Goal: Check status: Check status

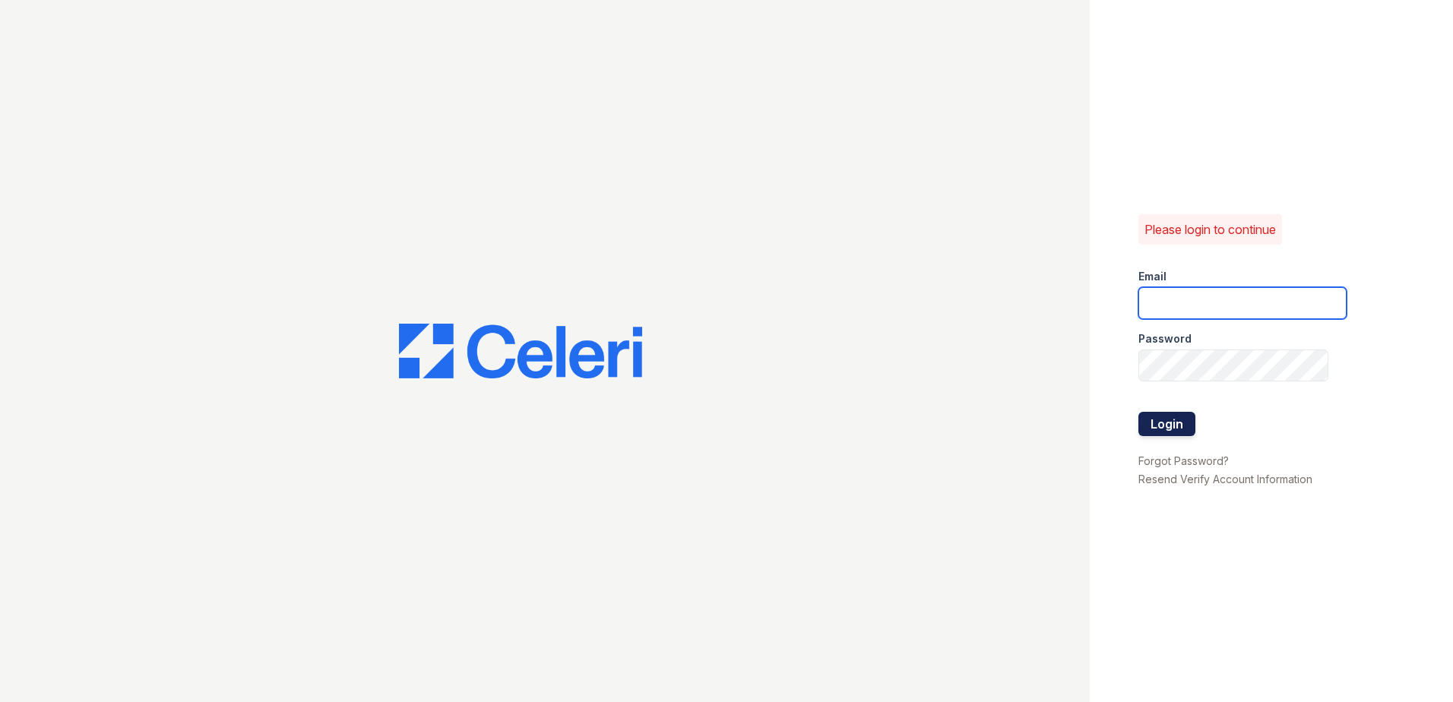
type input "mdanner@trinity-pm.com"
click at [1163, 429] on button "Login" at bounding box center [1166, 424] width 57 height 24
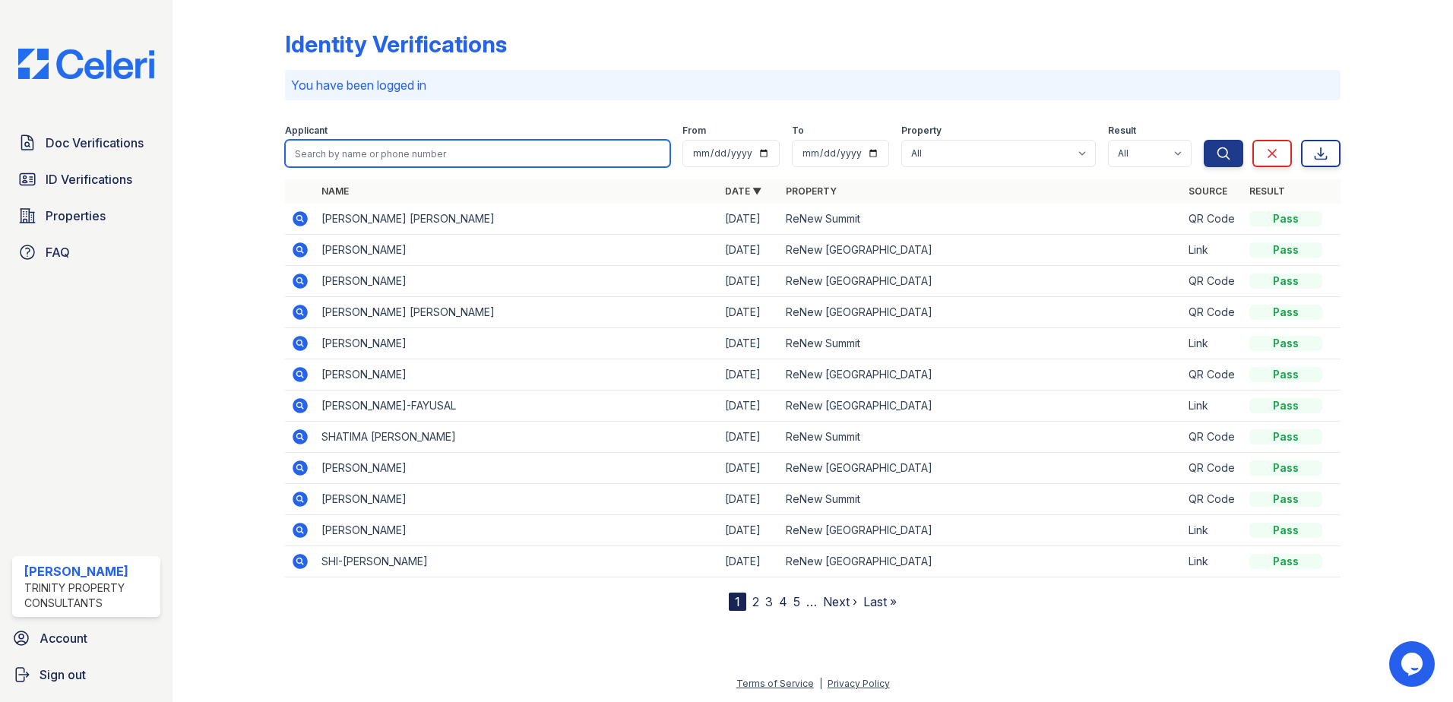
click at [325, 154] on input "search" at bounding box center [477, 153] width 385 height 27
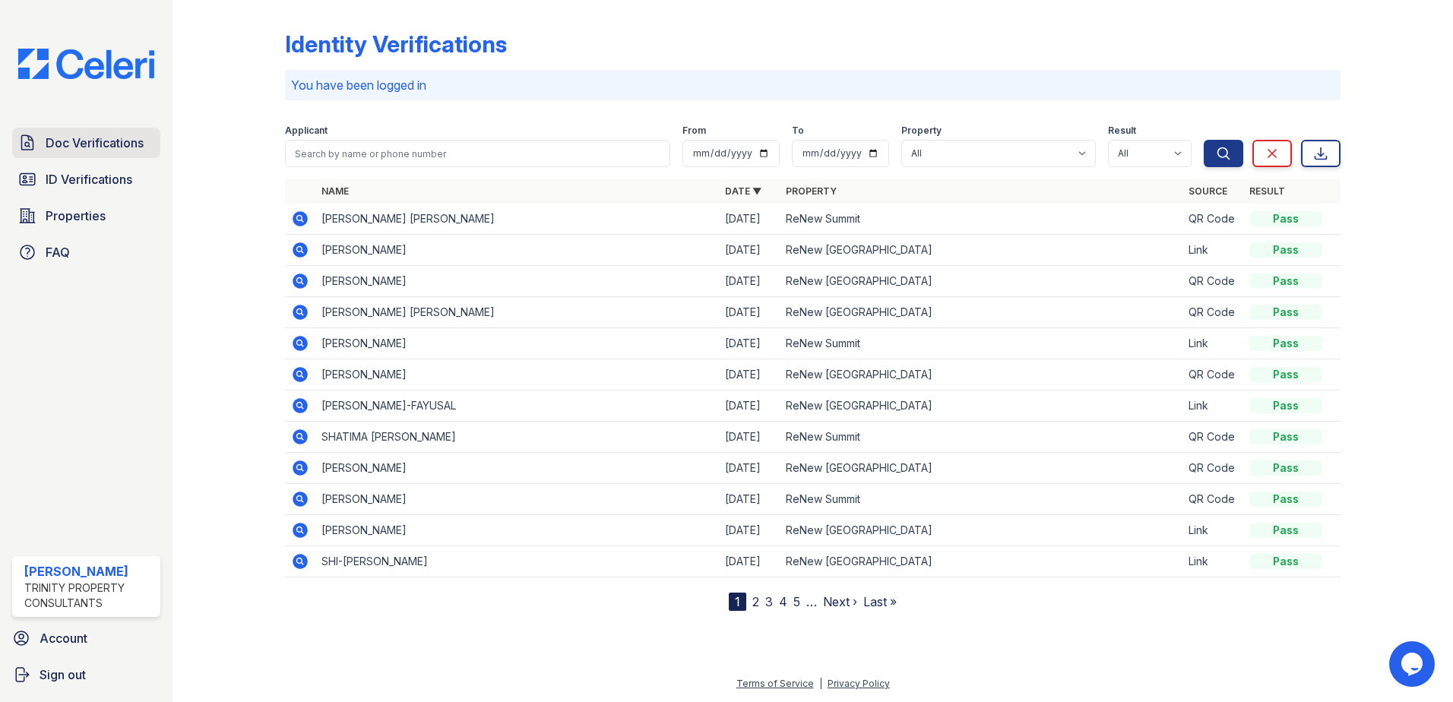
click at [74, 152] on span "Doc Verifications" at bounding box center [95, 143] width 98 height 18
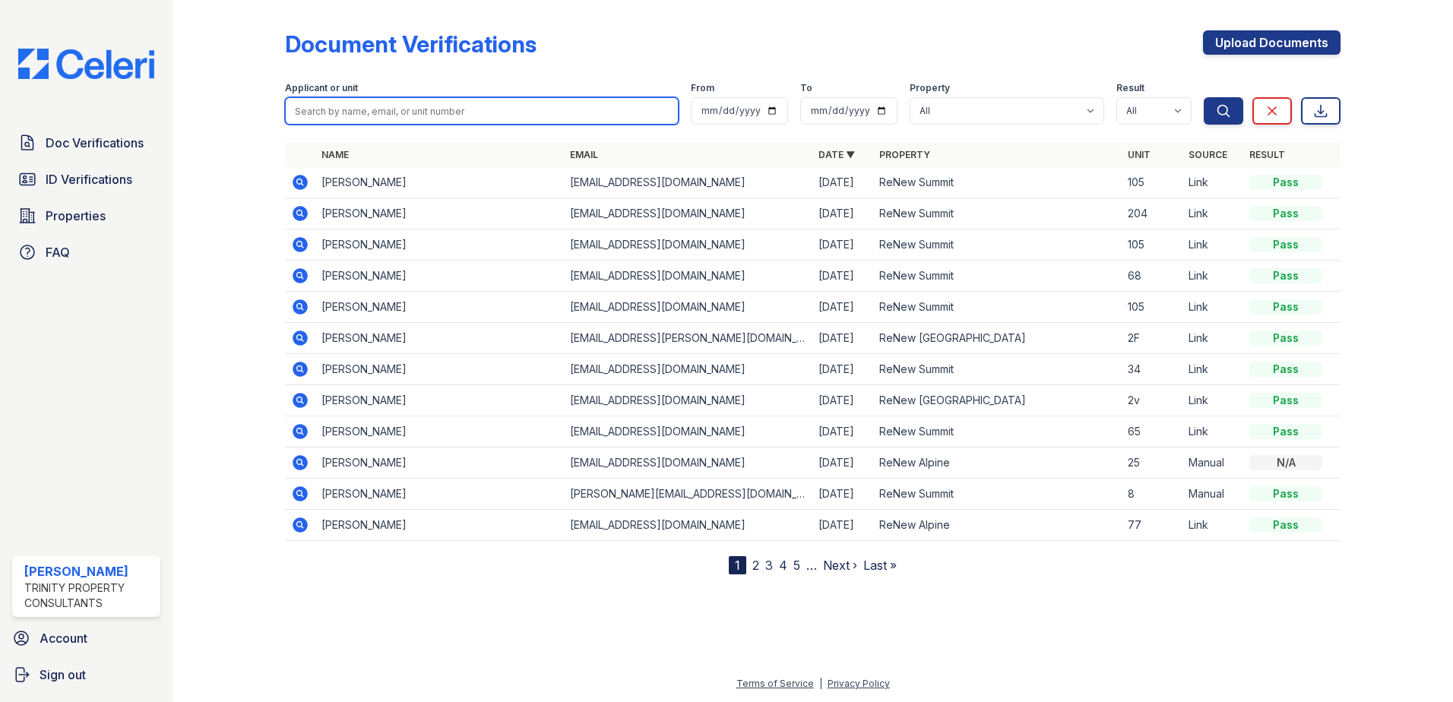
click at [413, 106] on input "search" at bounding box center [482, 110] width 394 height 27
type input "[PERSON_NAME]"
click at [1204, 97] on button "Search" at bounding box center [1224, 110] width 40 height 27
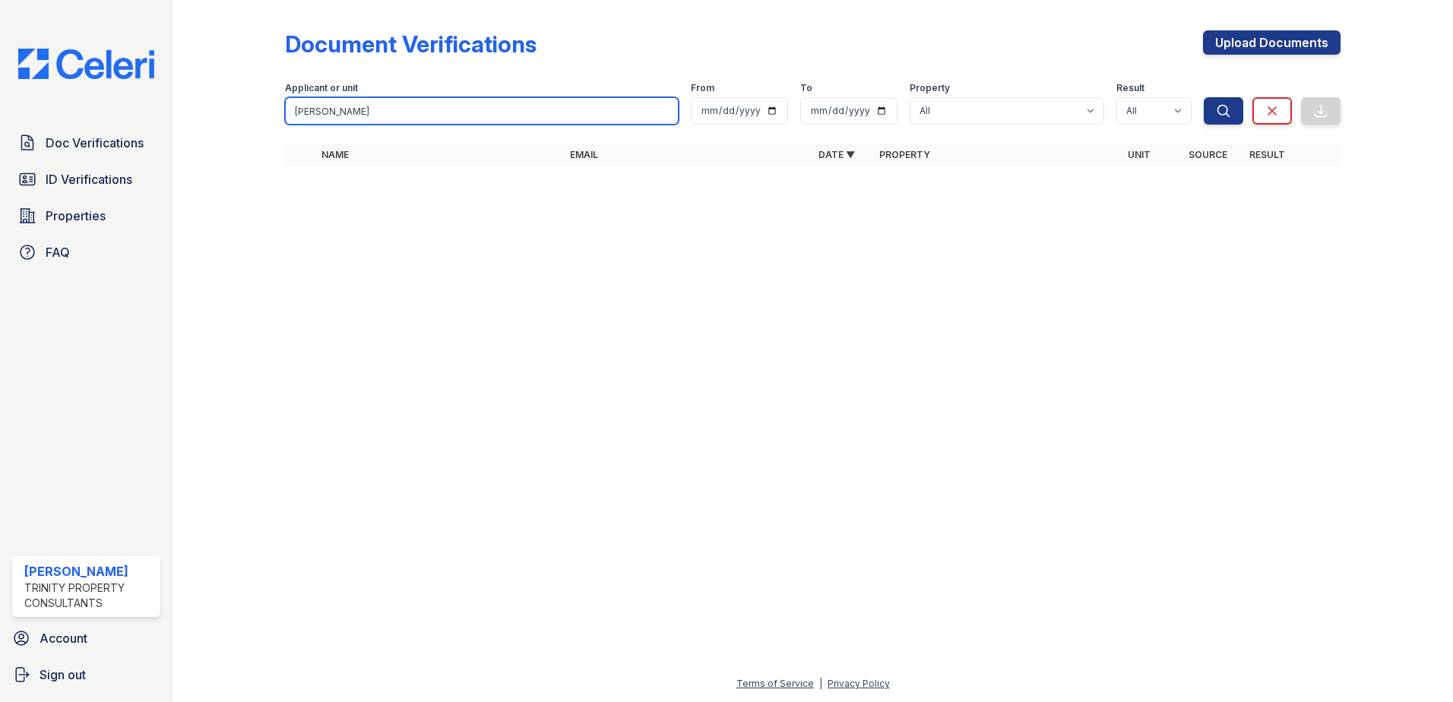
click at [306, 111] on input "[PERSON_NAME]" at bounding box center [482, 110] width 394 height 27
type input "[PERSON_NAME]"
click at [1204, 97] on button "Search" at bounding box center [1224, 110] width 40 height 27
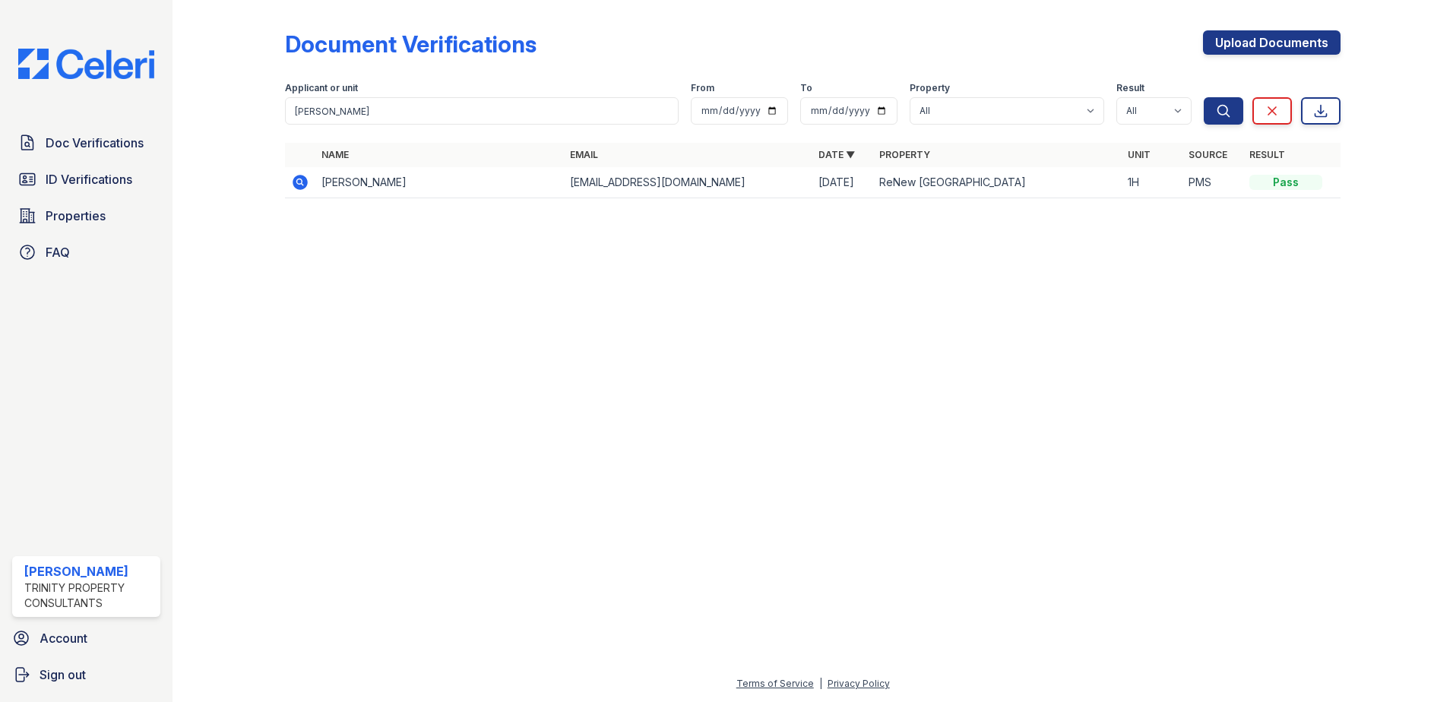
click at [305, 184] on icon at bounding box center [300, 182] width 15 height 15
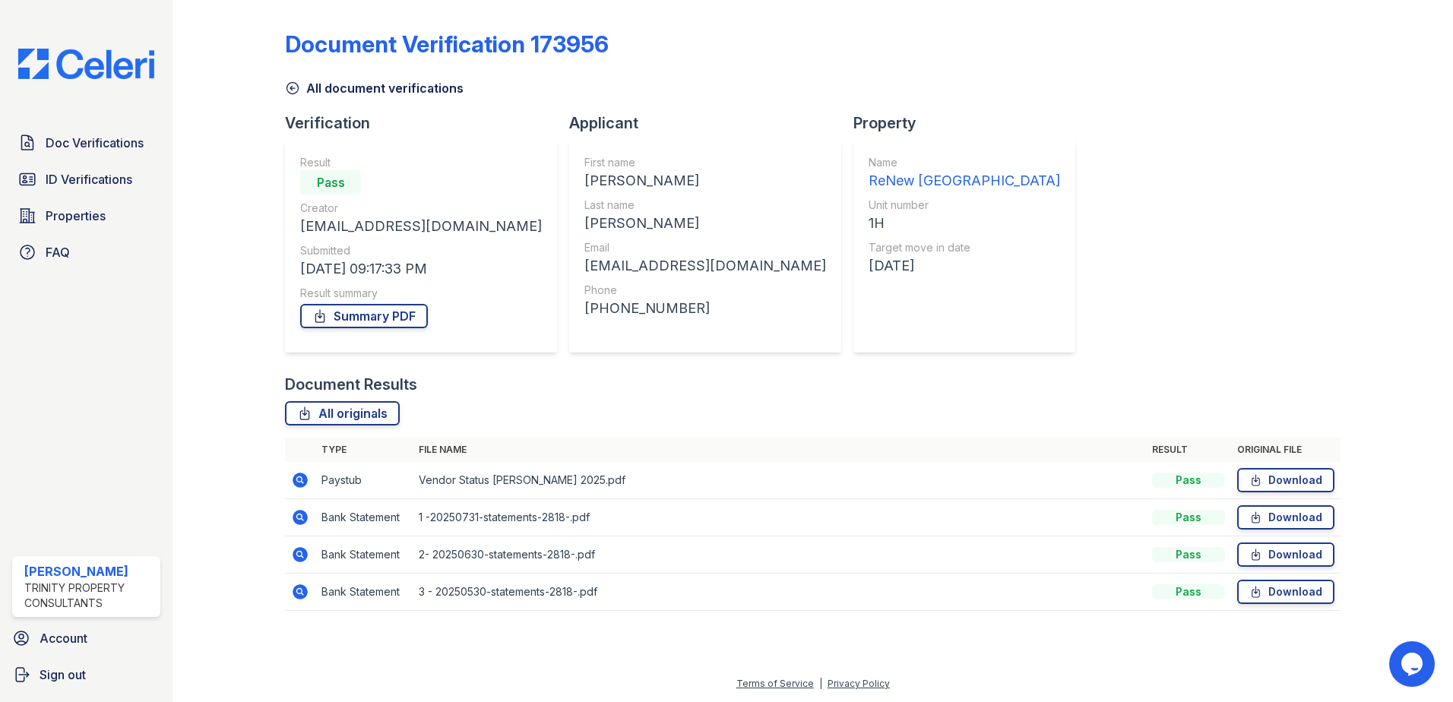
click at [297, 486] on icon at bounding box center [300, 480] width 15 height 15
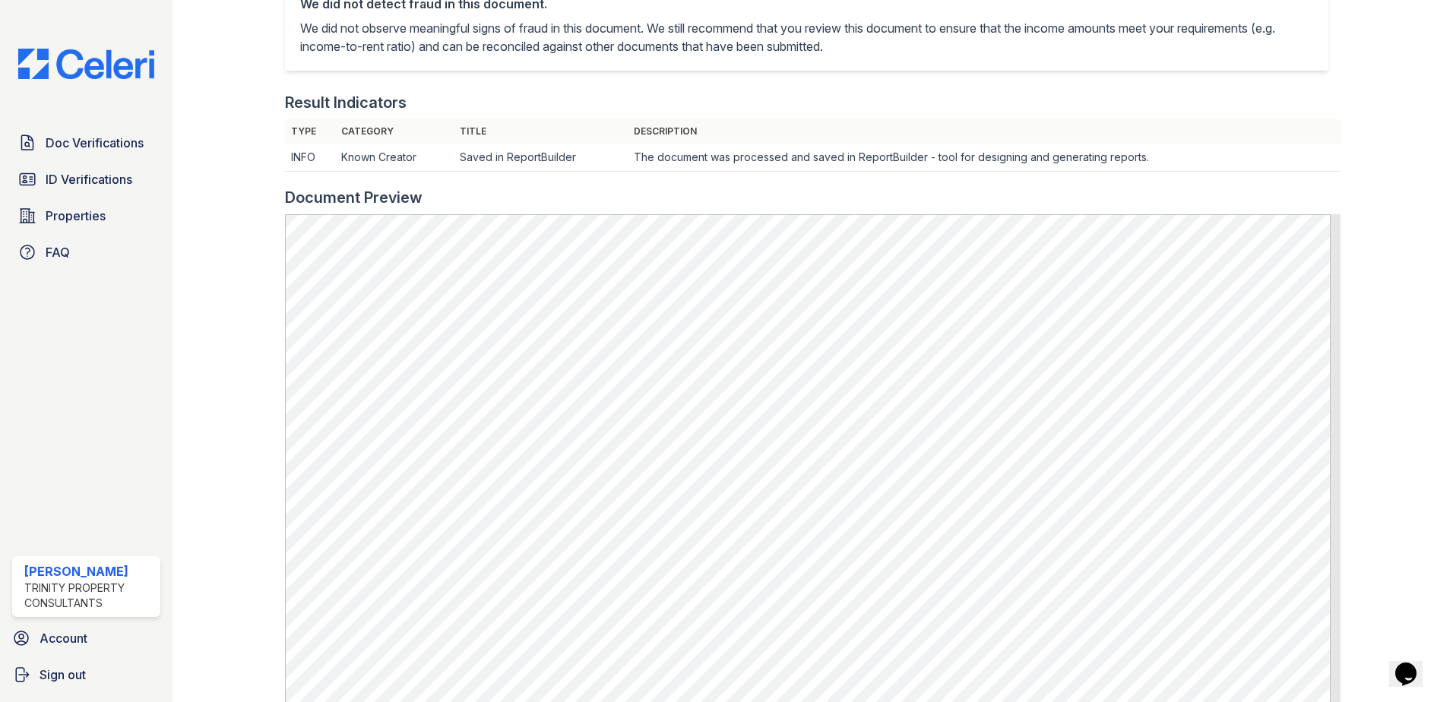
scroll to position [380, 0]
